Goal: Task Accomplishment & Management: Use online tool/utility

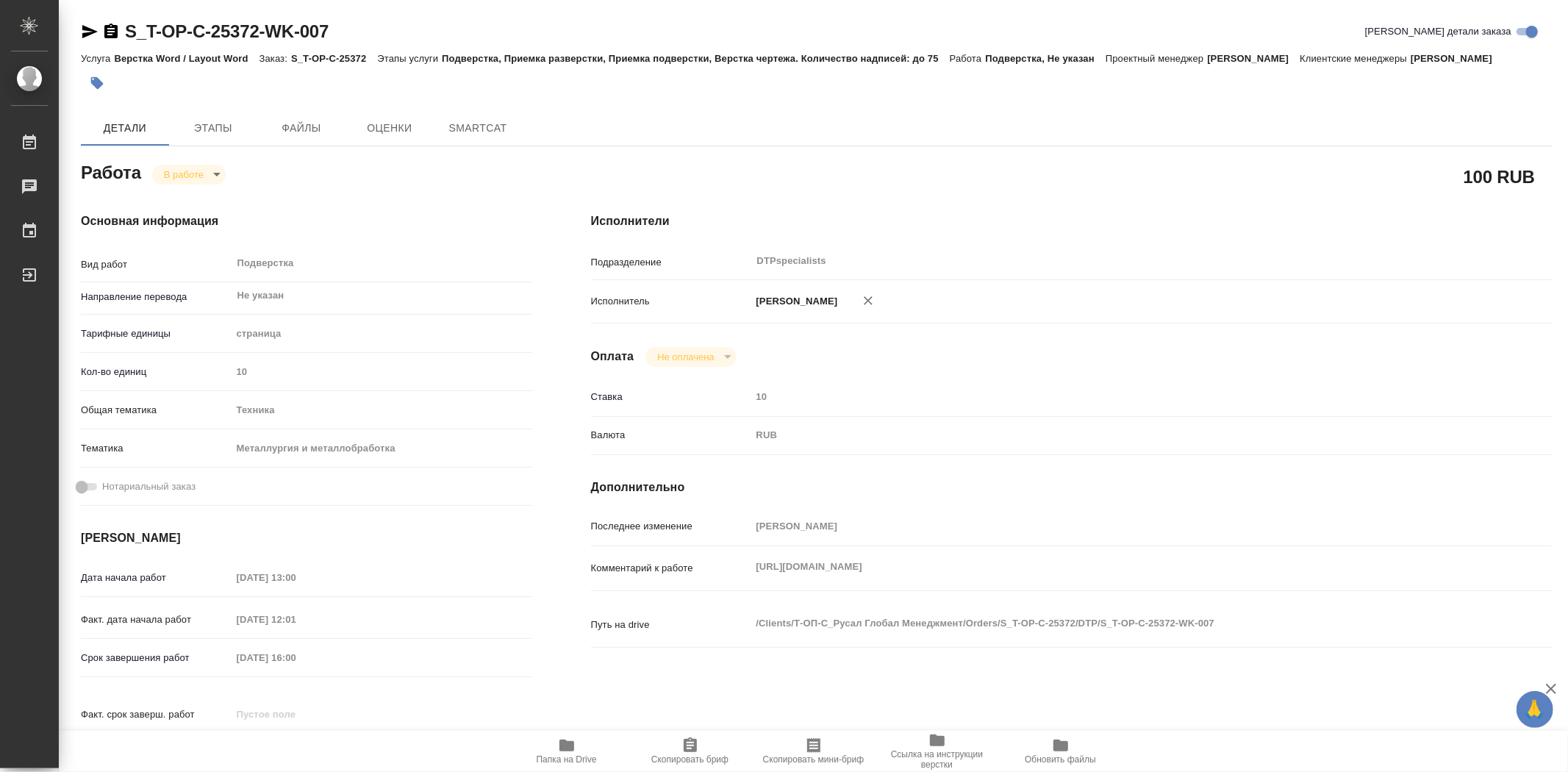
type textarea "x"
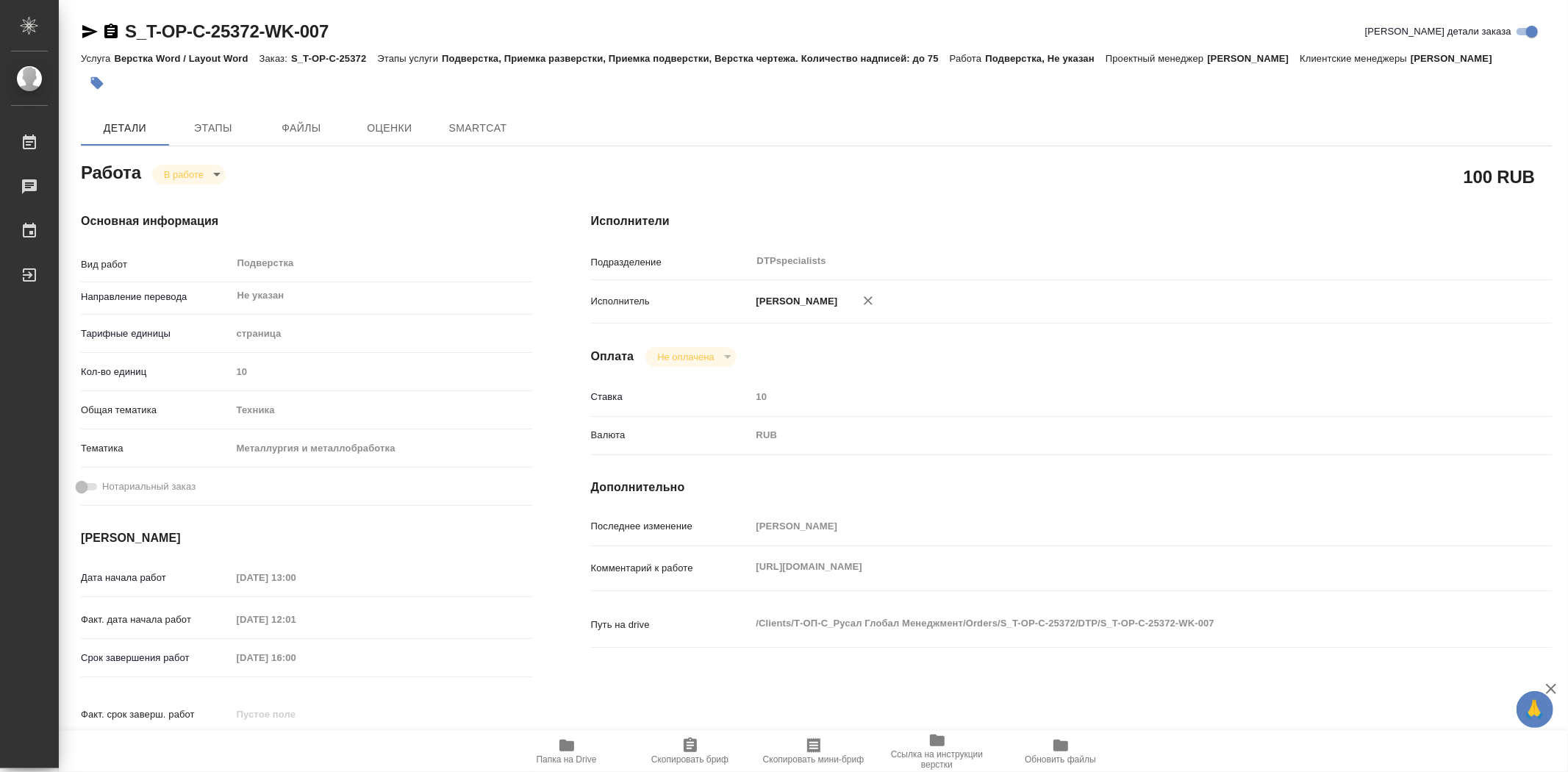
type textarea "x"
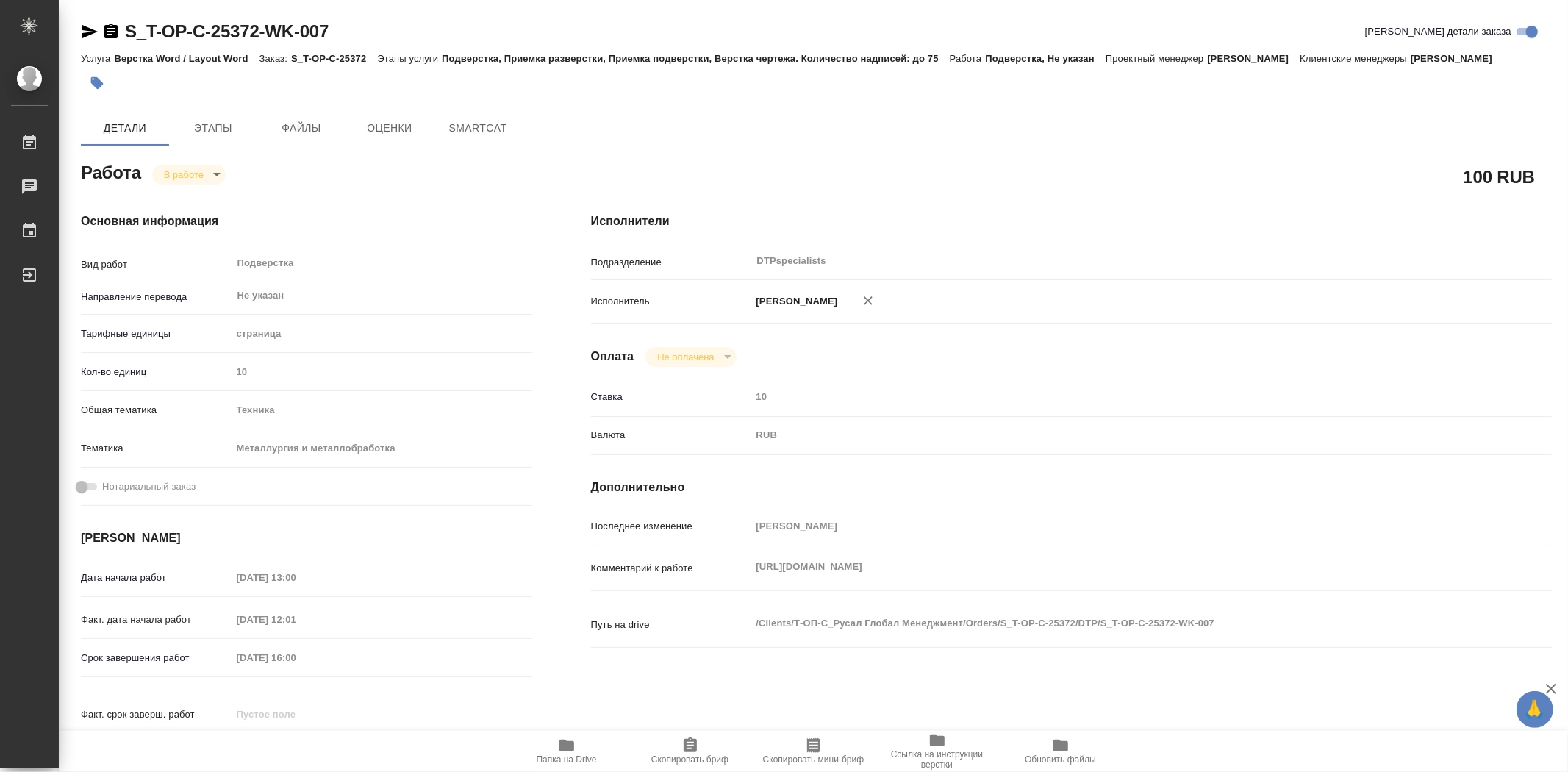
type textarea "x"
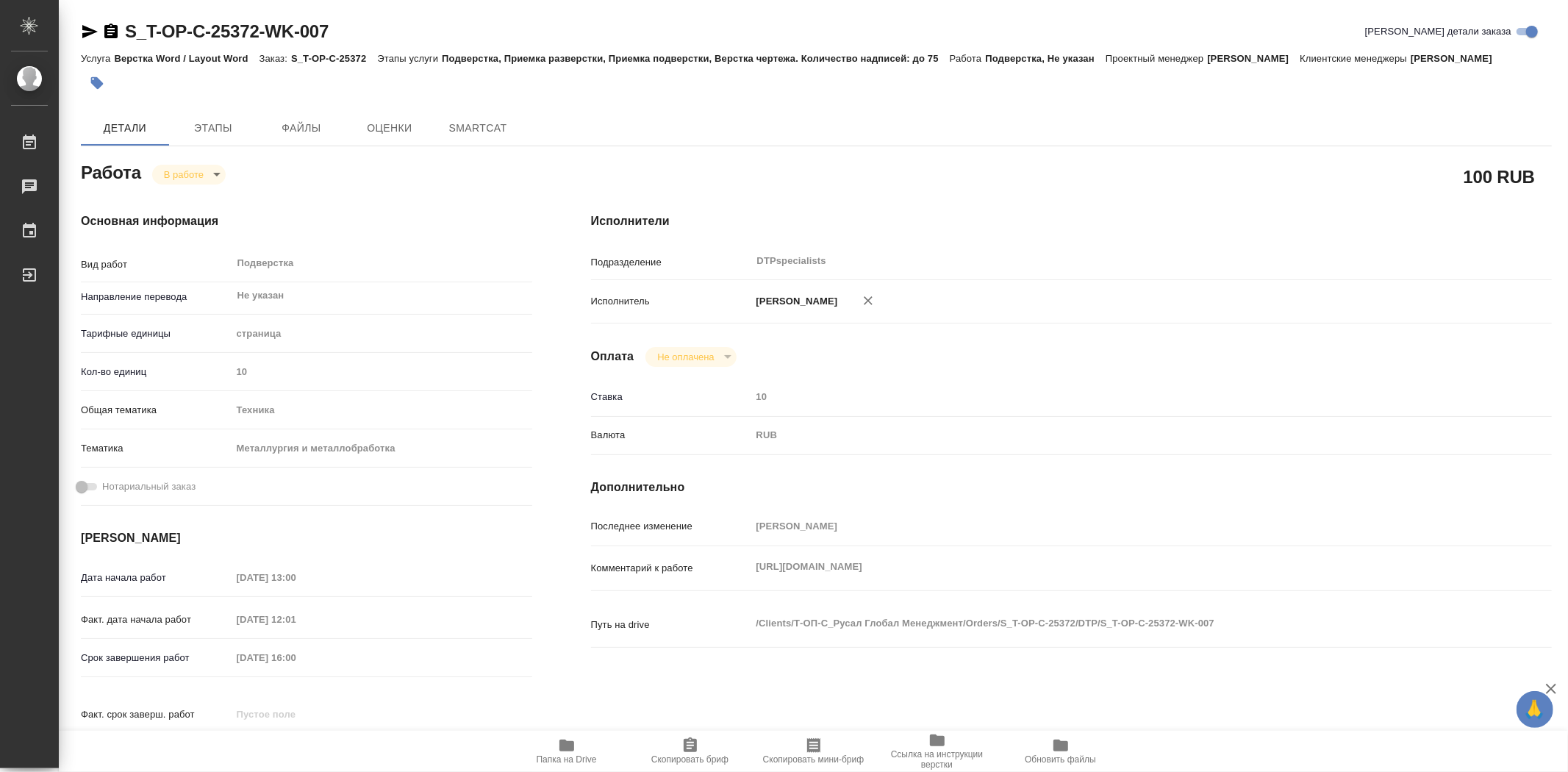
type textarea "x"
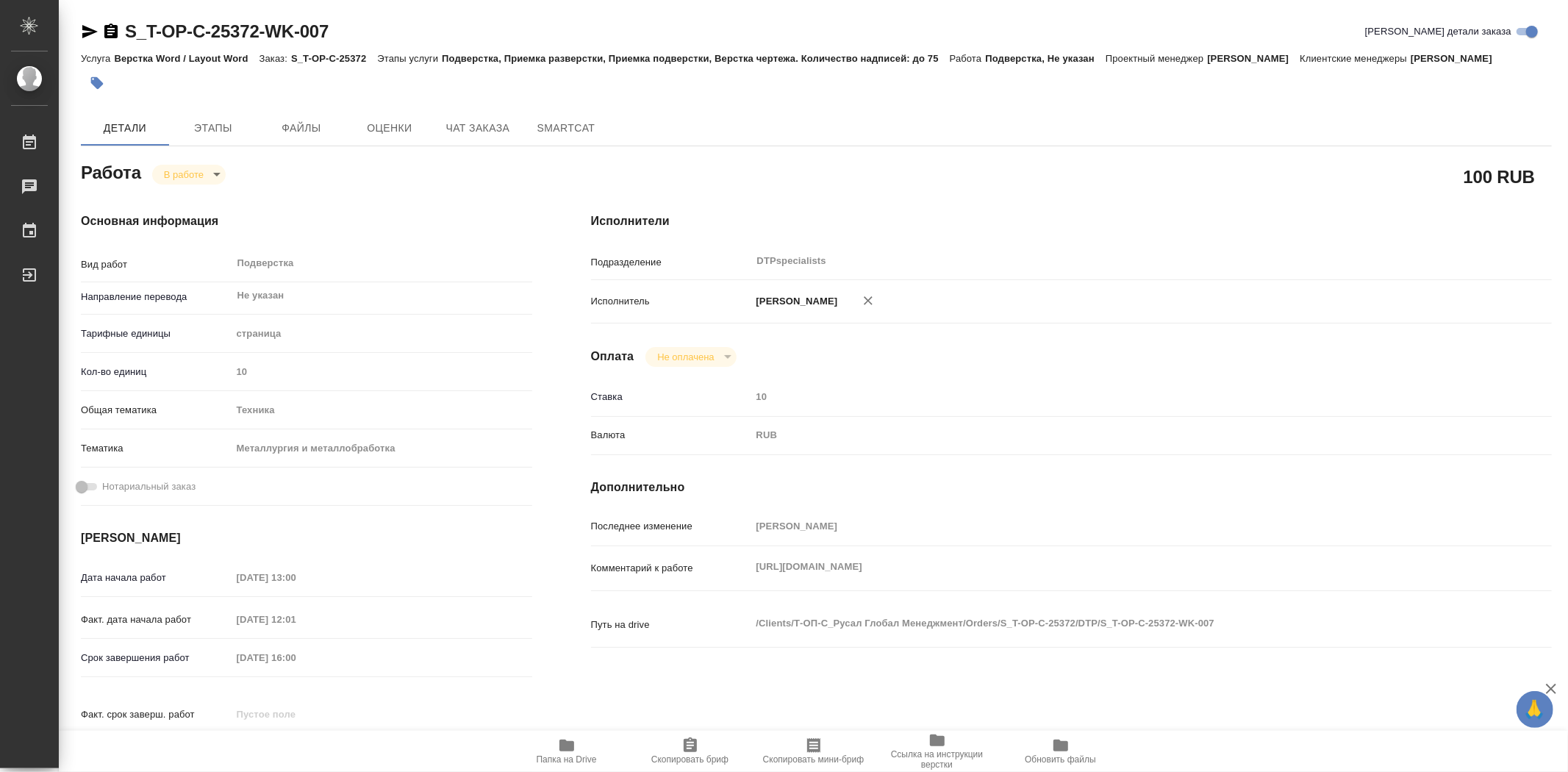
click at [569, 753] on icon "button" at bounding box center [567, 745] width 18 height 18
type textarea "x"
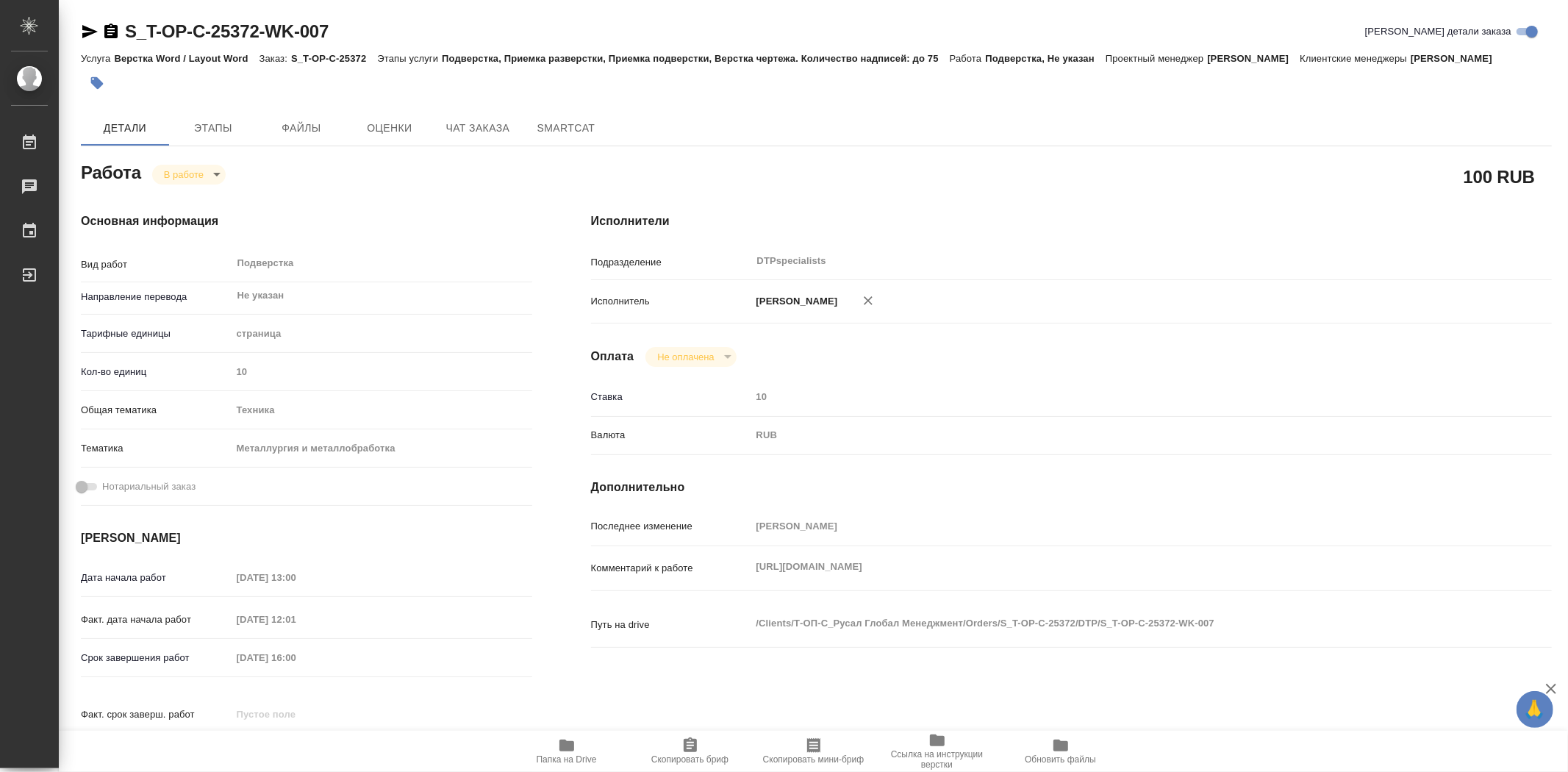
type textarea "x"
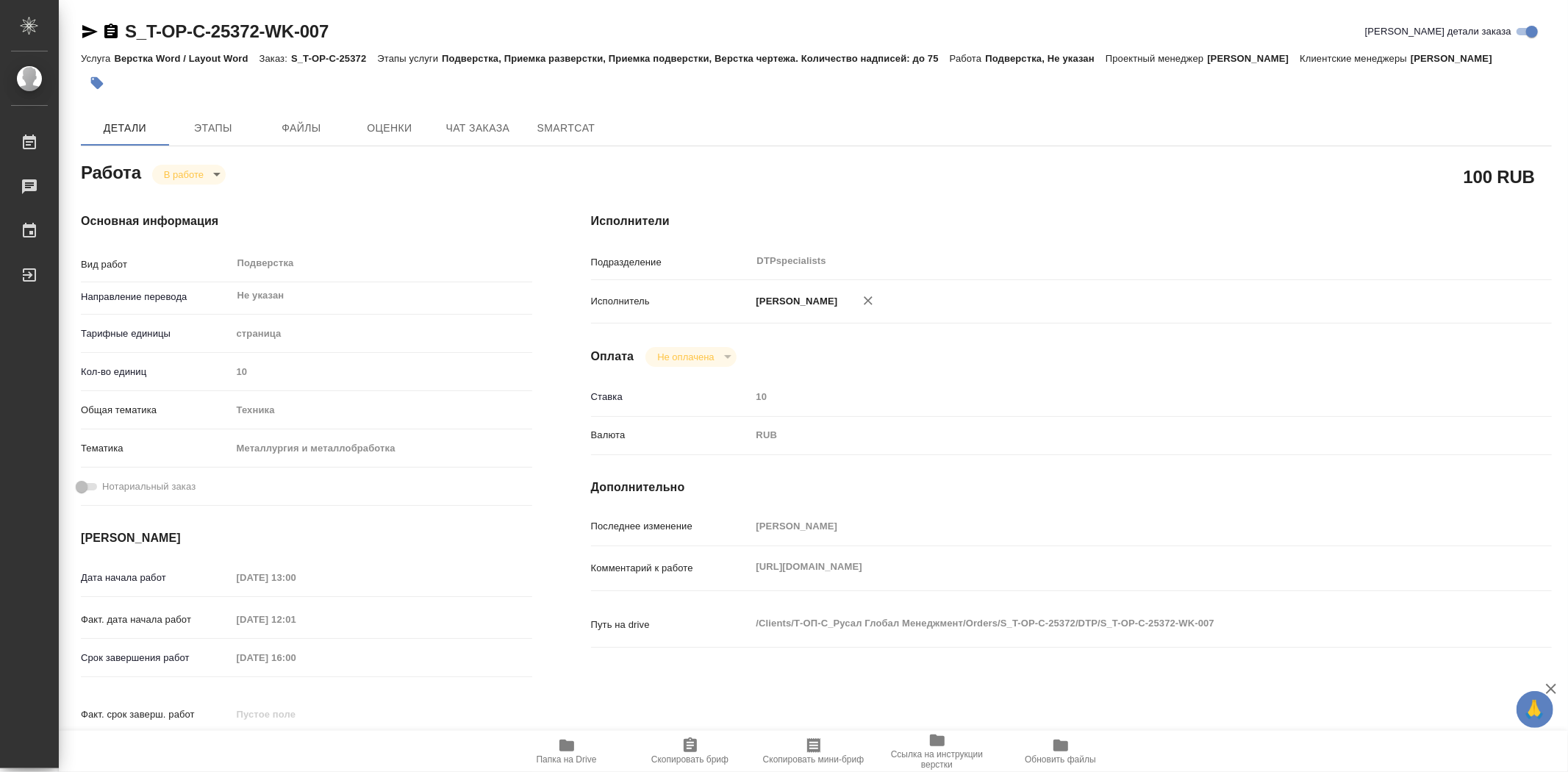
type textarea "x"
